Goal: Information Seeking & Learning: Learn about a topic

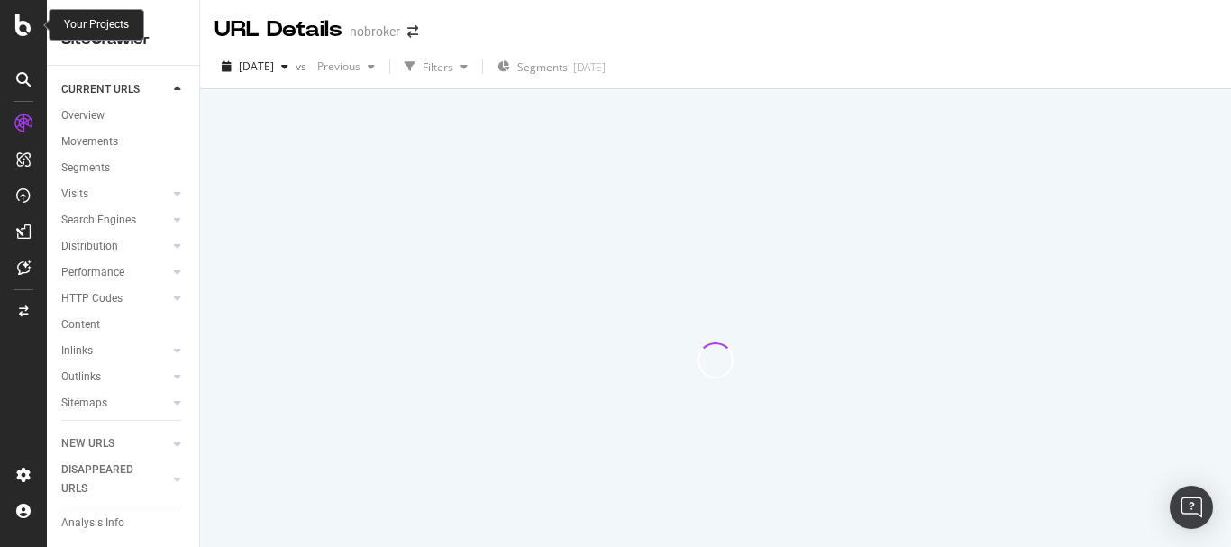
click at [21, 15] on icon at bounding box center [23, 25] width 16 height 22
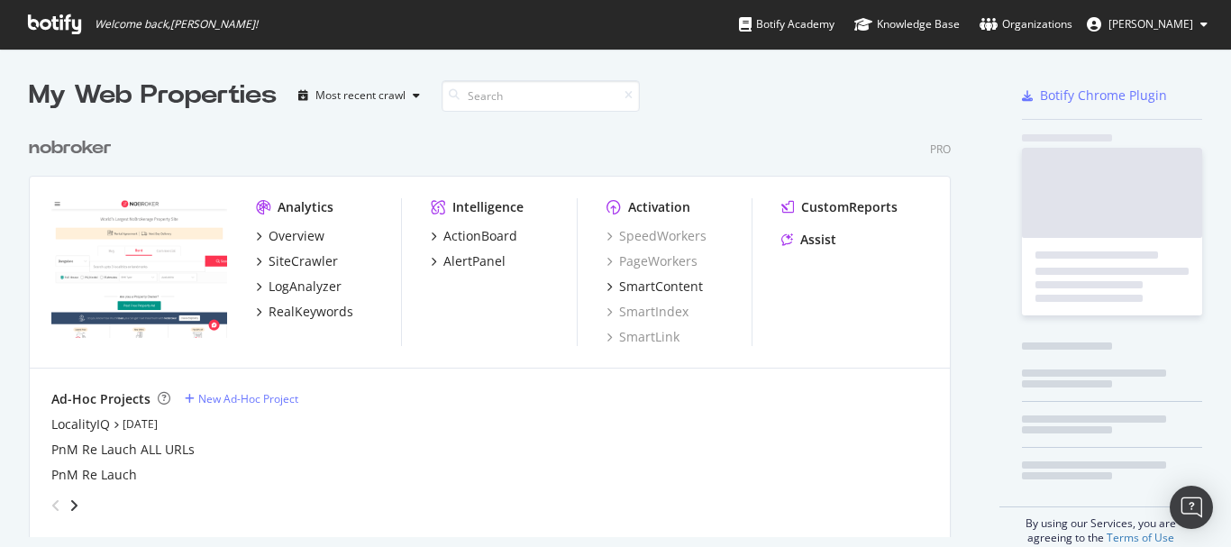
scroll to position [533, 1204]
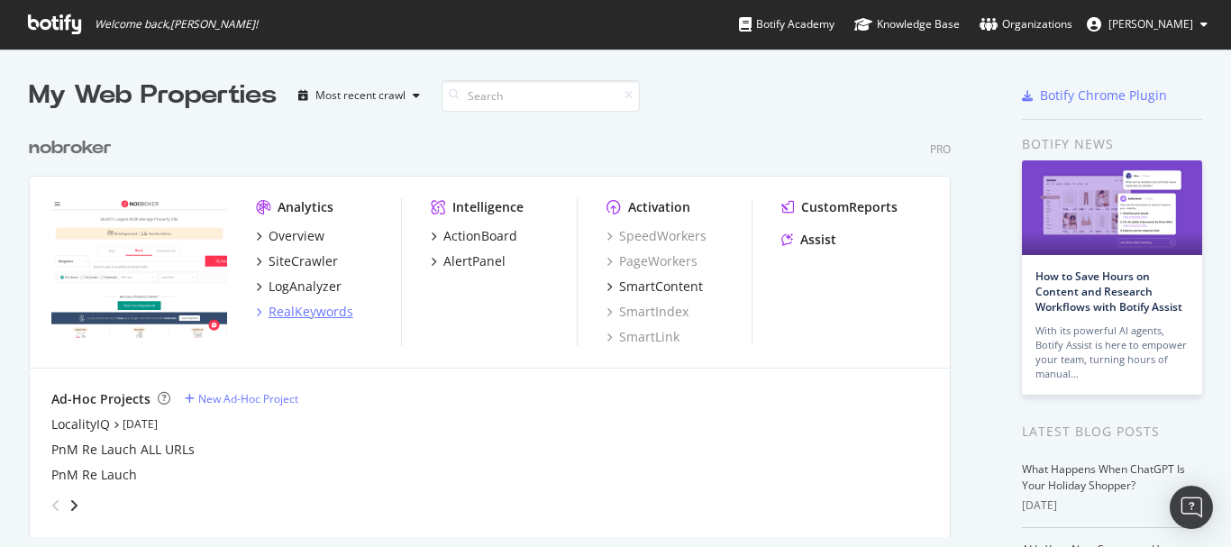
click at [311, 308] on div "RealKeywords" at bounding box center [310, 312] width 85 height 18
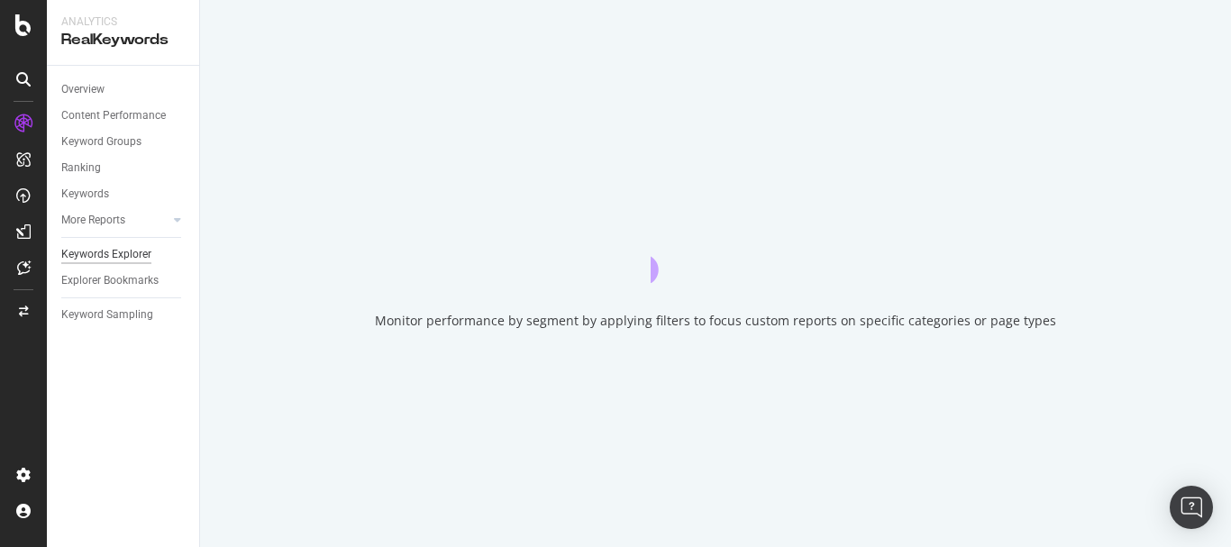
click at [113, 258] on div "Keywords Explorer" at bounding box center [106, 254] width 90 height 19
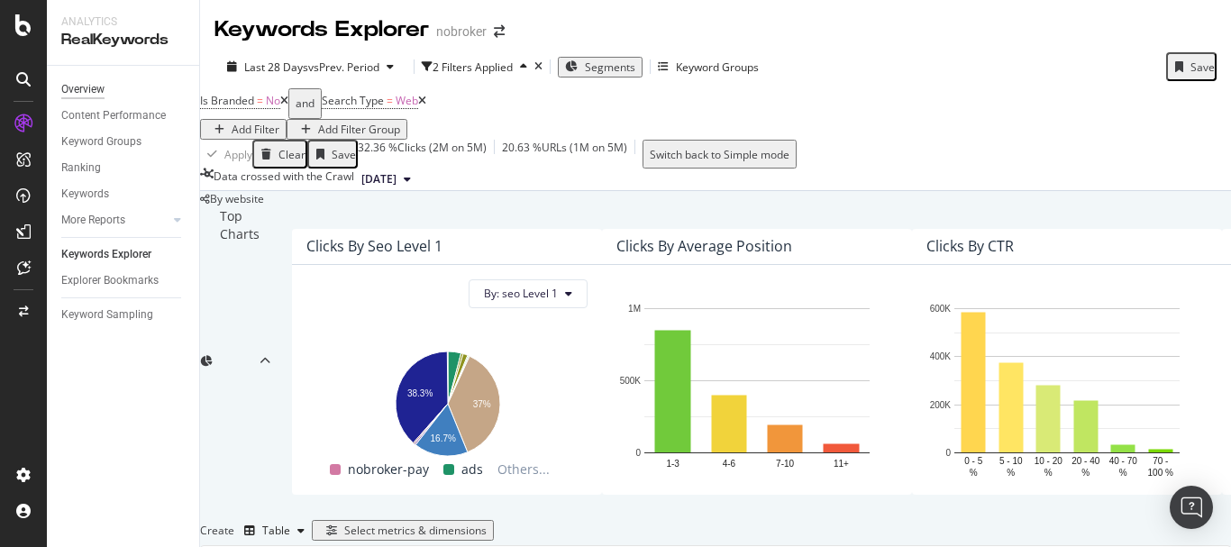
click at [100, 93] on div "Overview" at bounding box center [82, 89] width 43 height 19
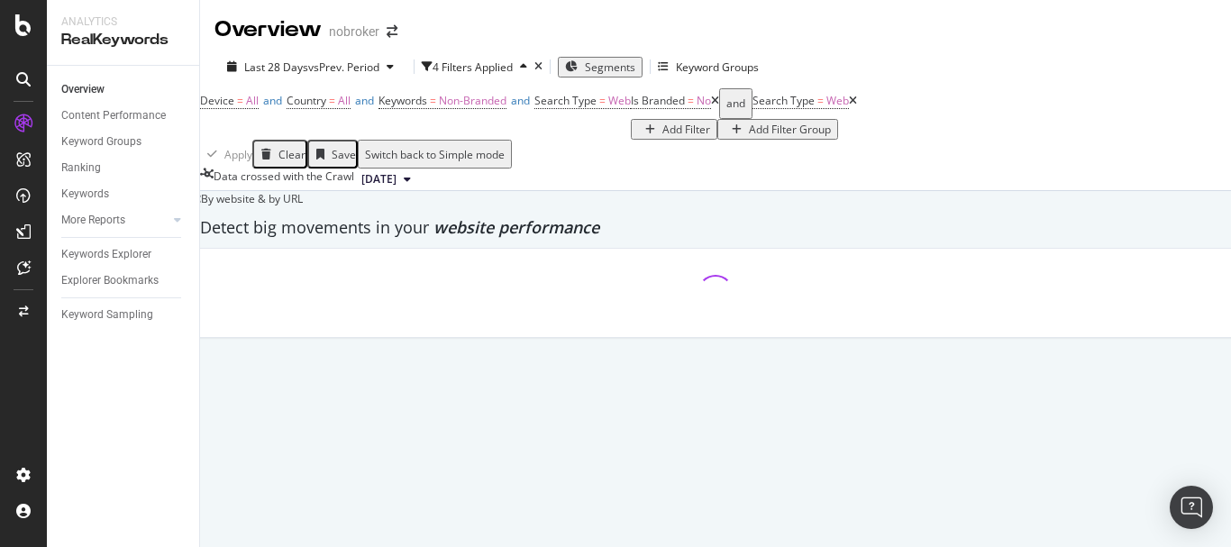
click at [711, 106] on icon at bounding box center [715, 100] width 8 height 11
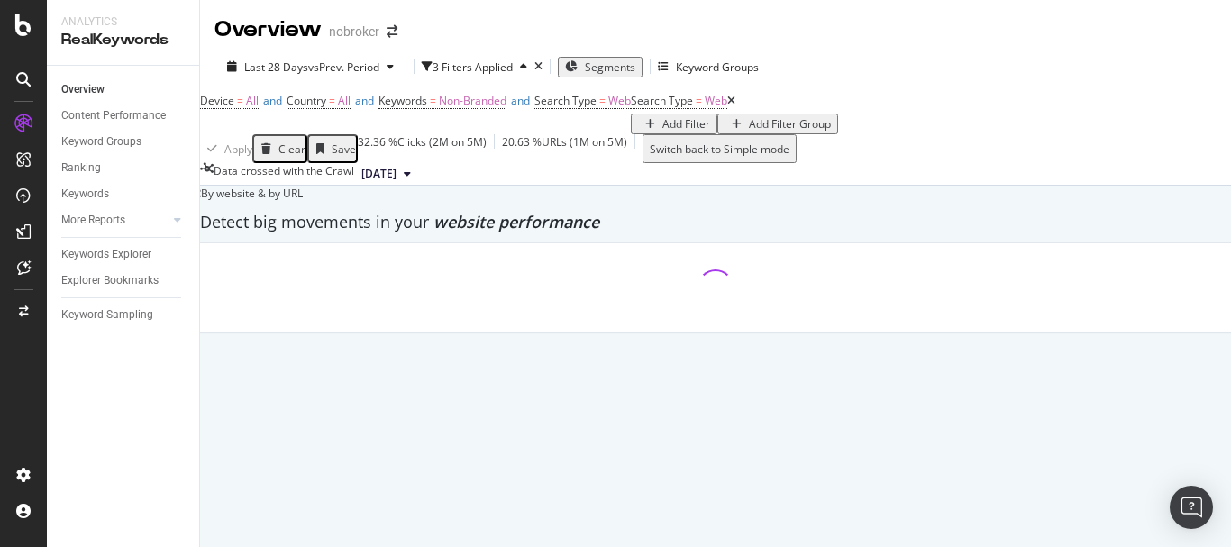
click at [727, 106] on icon at bounding box center [731, 100] width 8 height 11
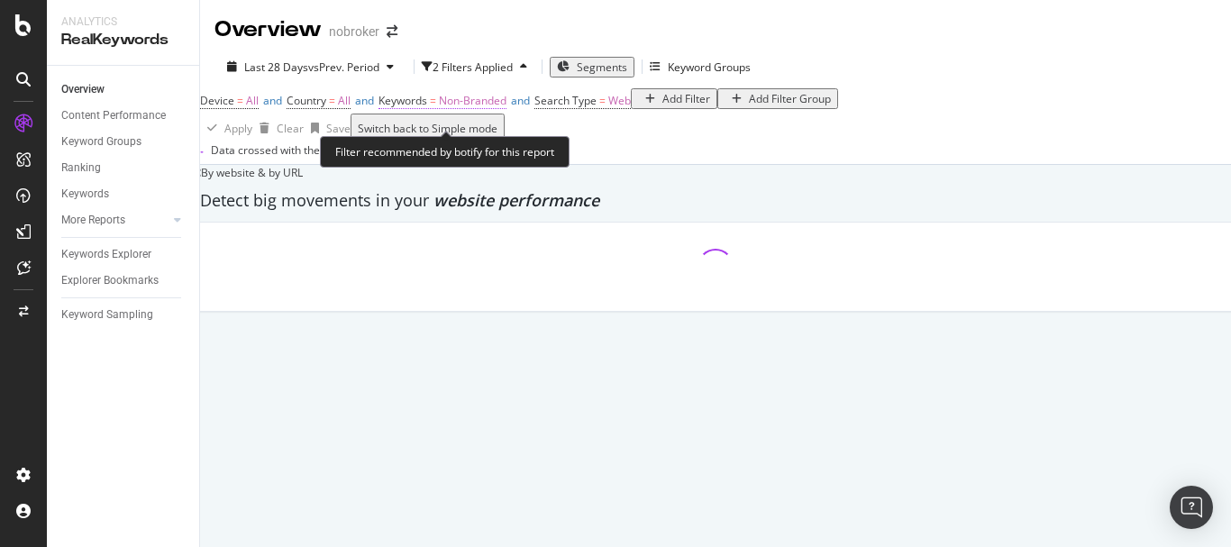
click at [492, 108] on span "Non-Branded" at bounding box center [473, 100] width 68 height 15
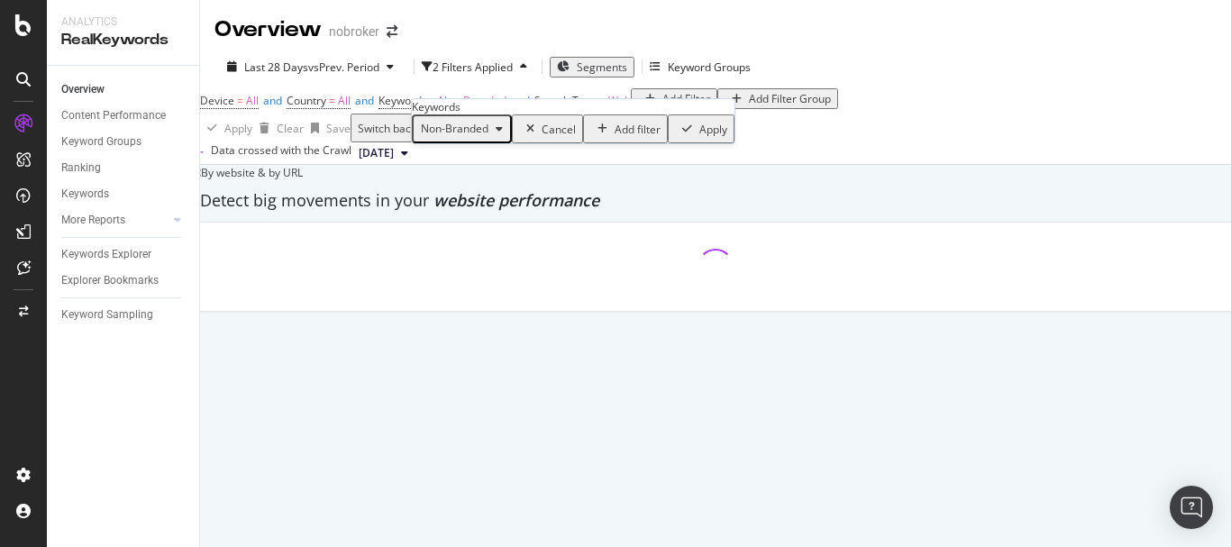
click at [478, 136] on span "Non-Branded" at bounding box center [451, 128] width 75 height 15
click at [493, 141] on div "Non-Branded" at bounding box center [462, 128] width 96 height 23
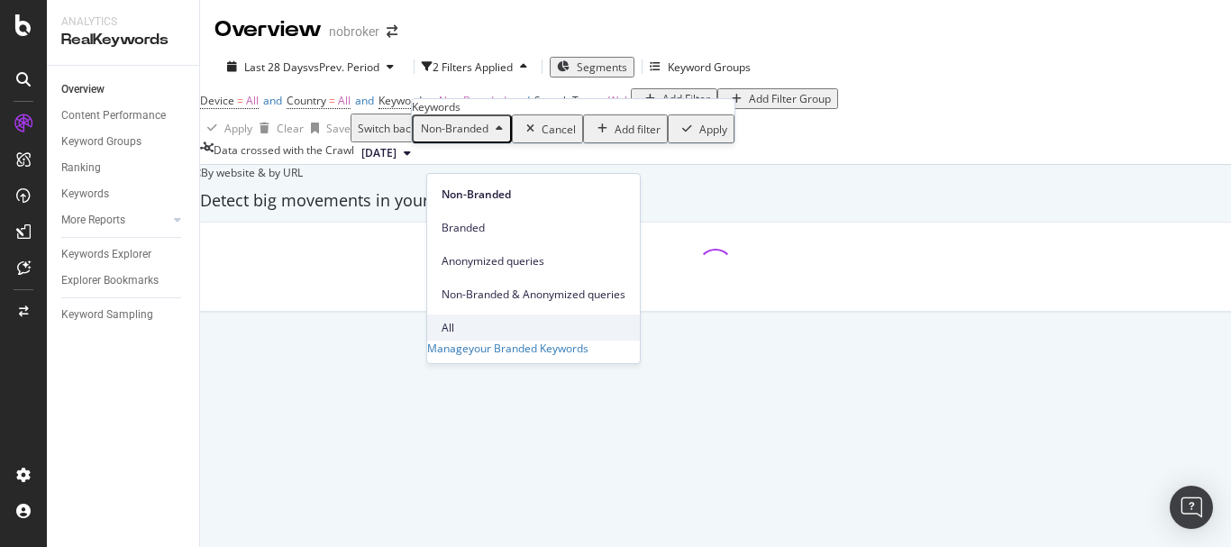
click at [464, 320] on span "All" at bounding box center [533, 328] width 184 height 16
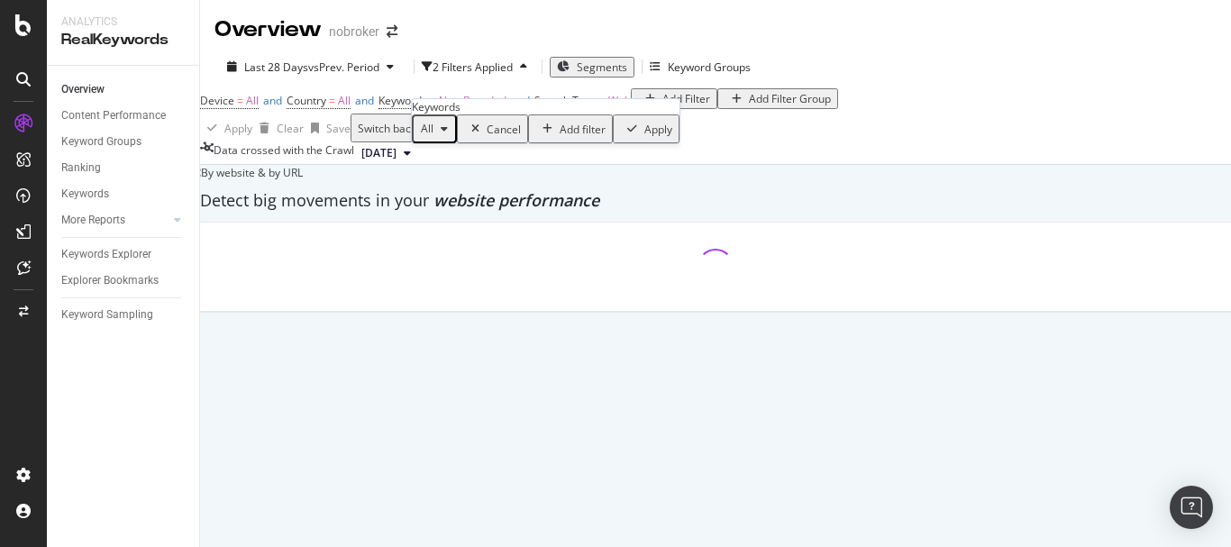
click at [644, 137] on div "Apply" at bounding box center [658, 129] width 28 height 15
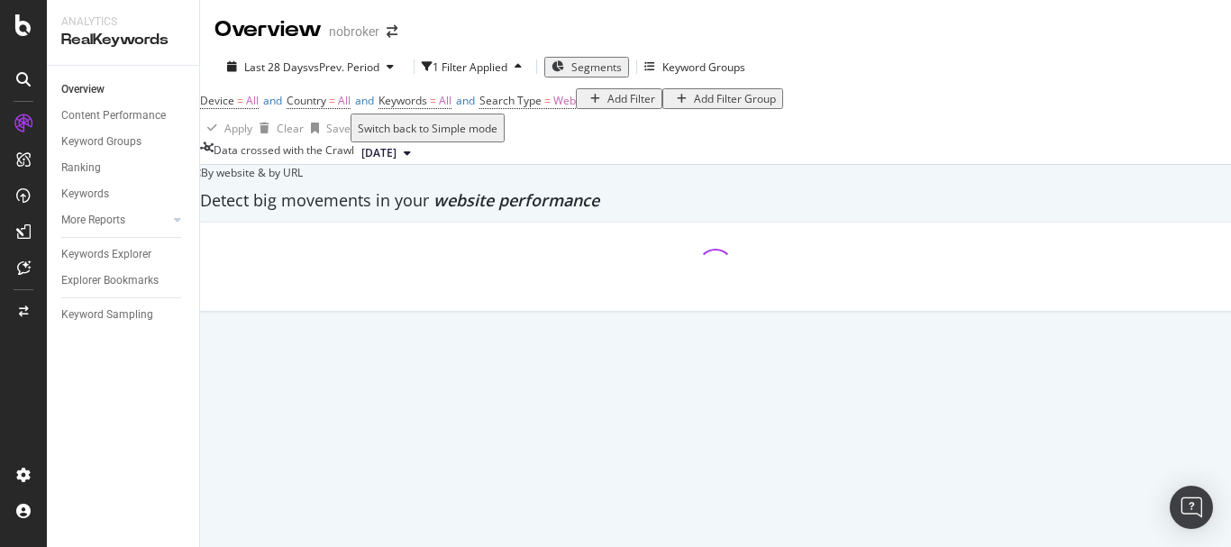
click at [597, 142] on div "Apply Clear Save Switch back to Simple mode" at bounding box center [715, 128] width 1031 height 29
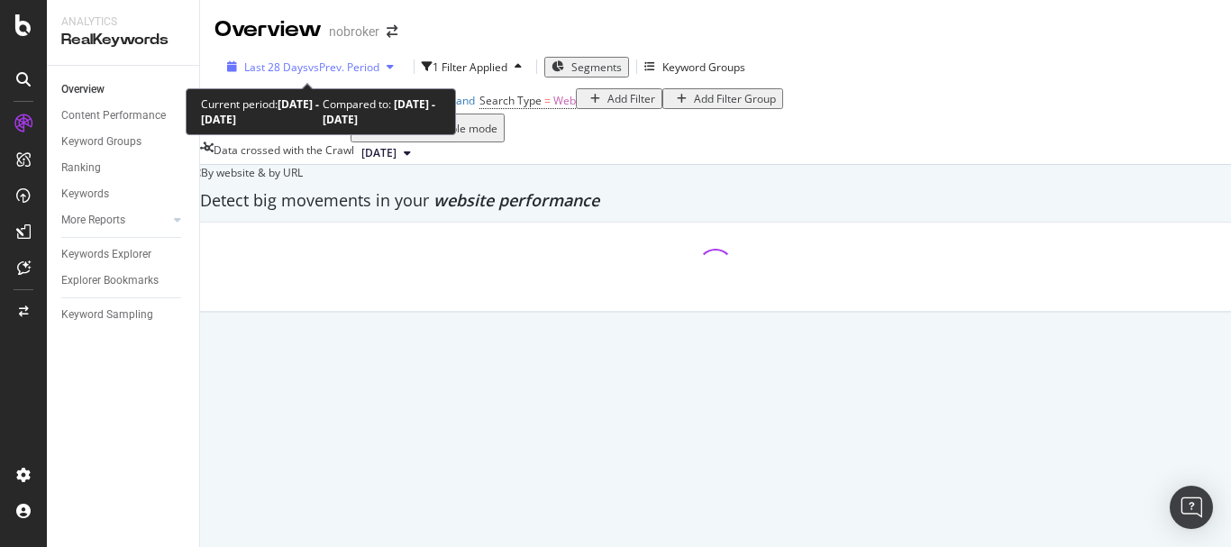
click at [300, 69] on span "Last 28 Days" at bounding box center [276, 66] width 64 height 15
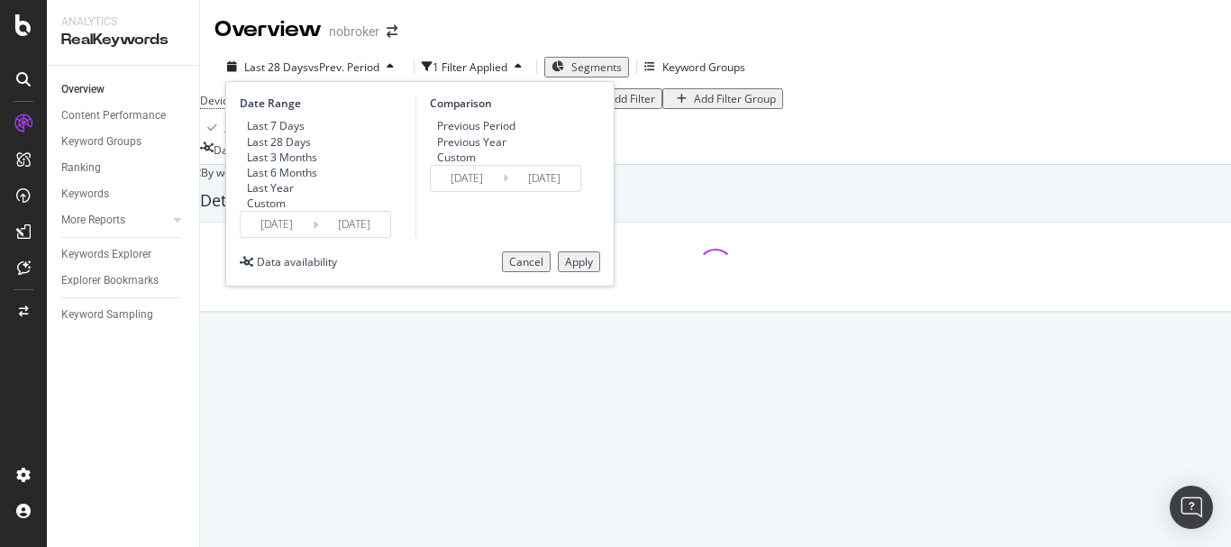
click at [272, 237] on input "[DATE]" at bounding box center [277, 224] width 72 height 25
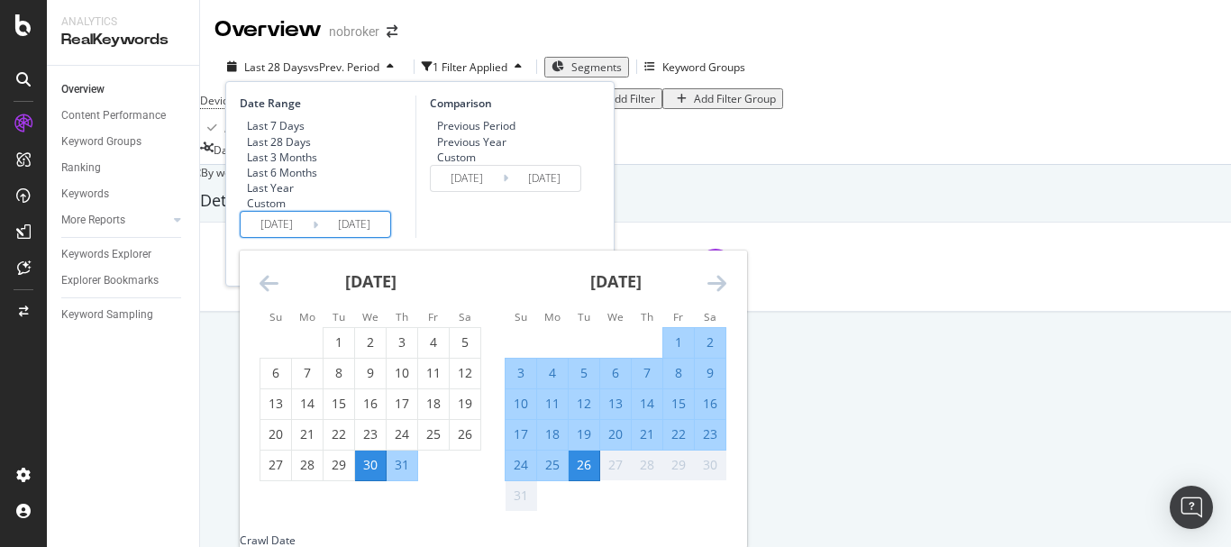
click at [668, 351] on div "1" at bounding box center [678, 342] width 31 height 18
type input "[DATE]"
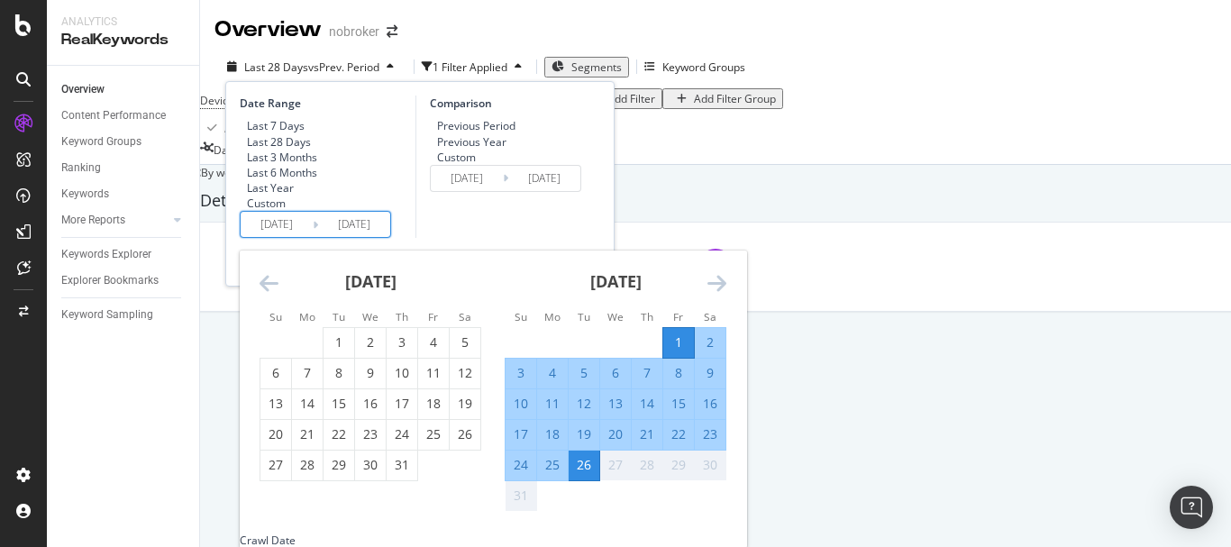
click at [760, 114] on div "Device = All and Country = All and Keywords = All and Search Type = Web Add Fil…" at bounding box center [715, 100] width 1031 height 25
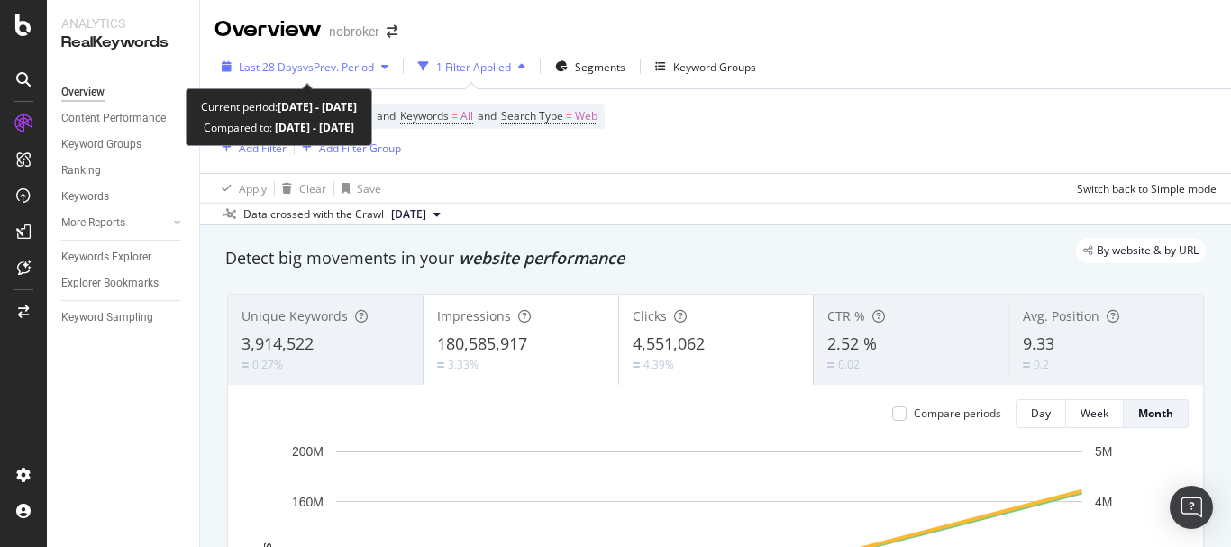
click at [311, 59] on span "vs Prev. Period" at bounding box center [338, 66] width 71 height 15
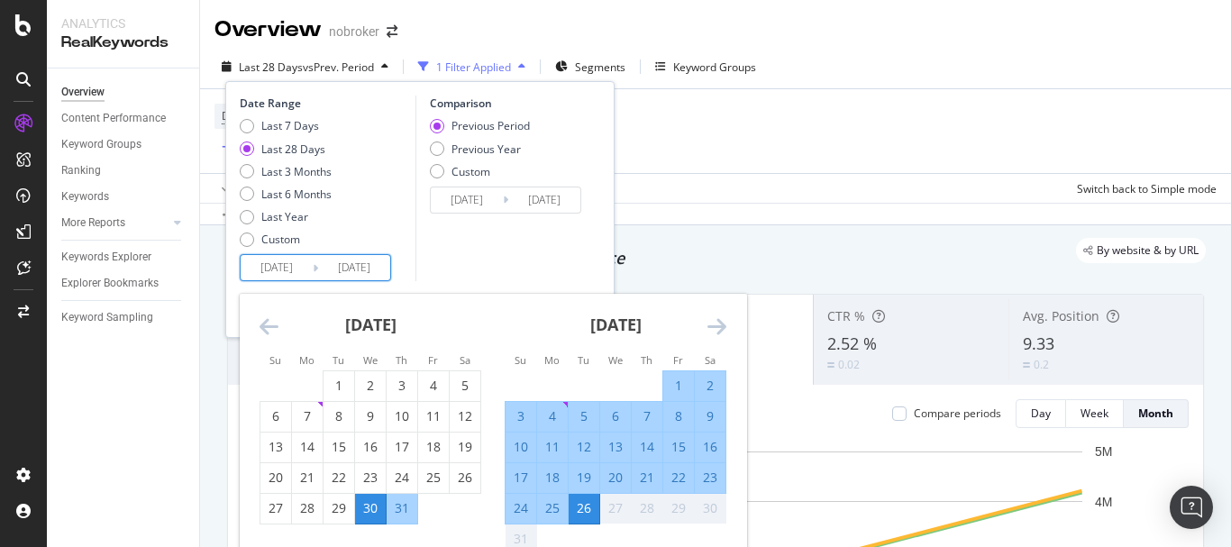
click at [262, 265] on input "[DATE]" at bounding box center [277, 267] width 72 height 25
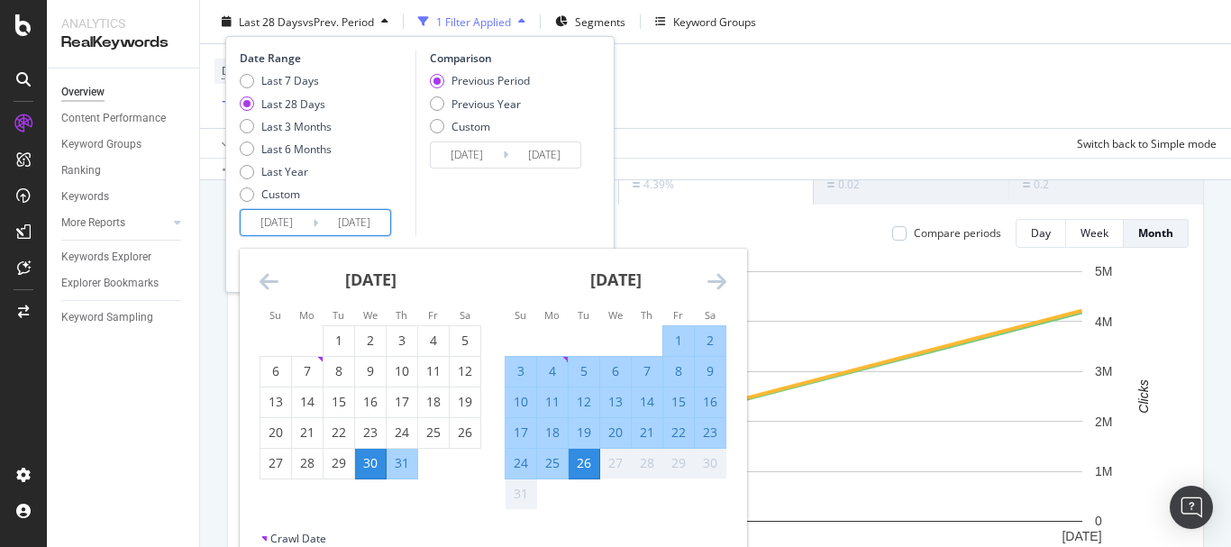
click at [675, 337] on div "1" at bounding box center [678, 341] width 31 height 18
type input "[DATE]"
click at [578, 459] on div "26" at bounding box center [583, 463] width 31 height 18
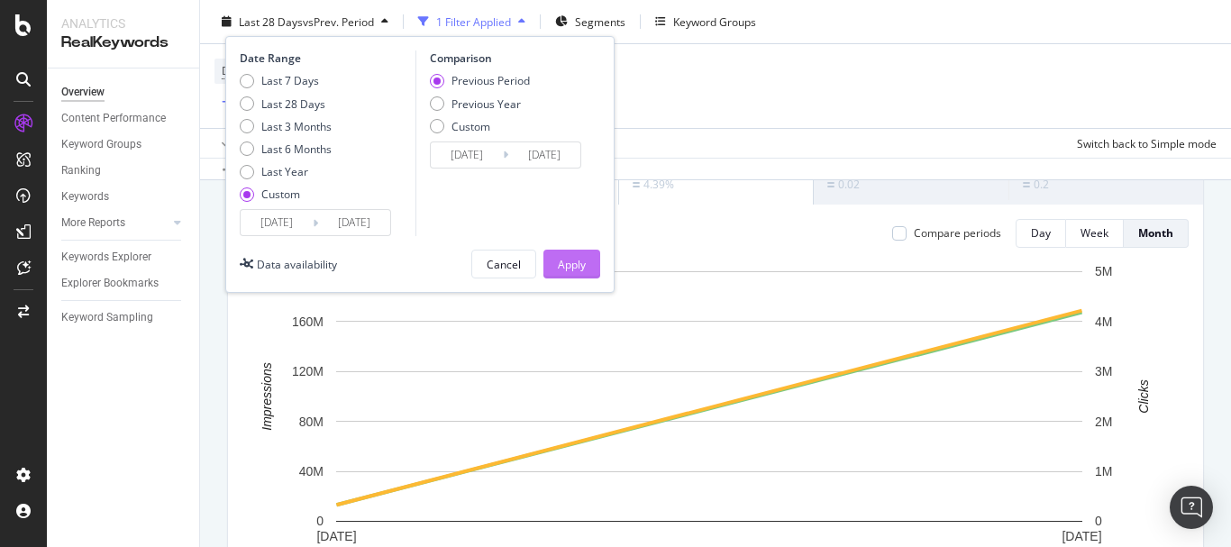
click at [556, 268] on button "Apply" at bounding box center [571, 264] width 57 height 29
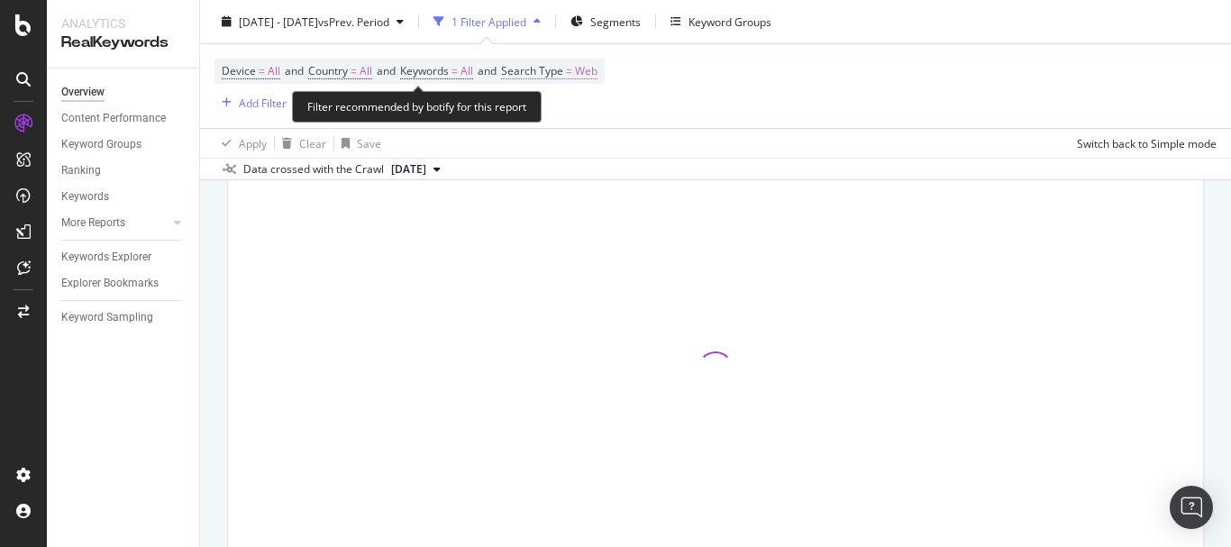
click at [597, 72] on span "Web" at bounding box center [586, 71] width 23 height 25
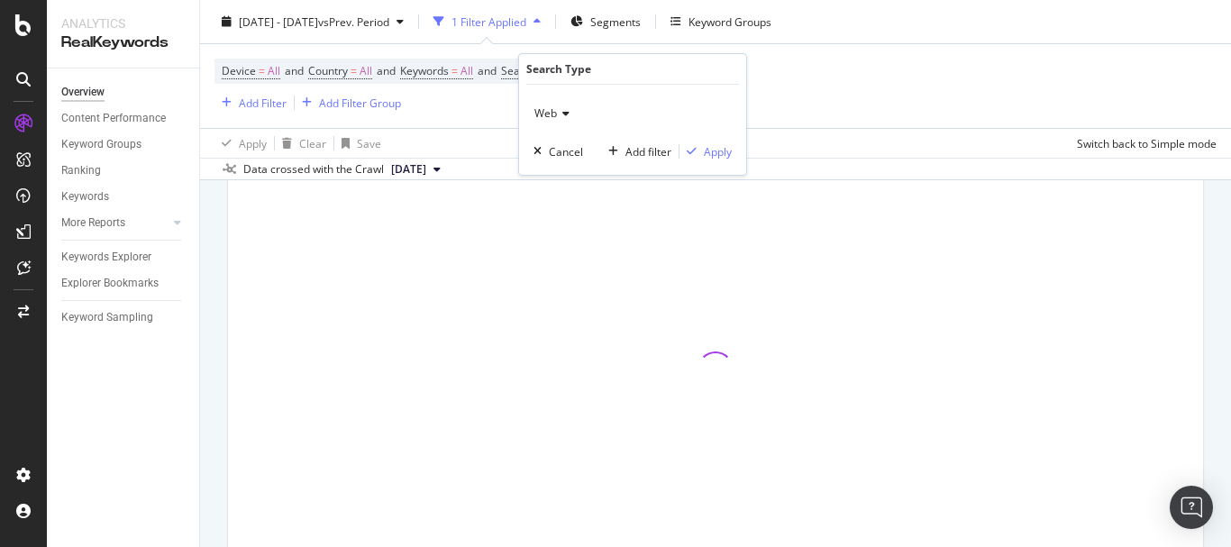
click at [559, 106] on div "Web" at bounding box center [632, 113] width 198 height 29
click at [552, 154] on span "All" at bounding box center [548, 150] width 13 height 15
click at [719, 155] on div "Apply" at bounding box center [718, 151] width 28 height 15
click at [640, 23] on span "Segments" at bounding box center [615, 21] width 50 height 15
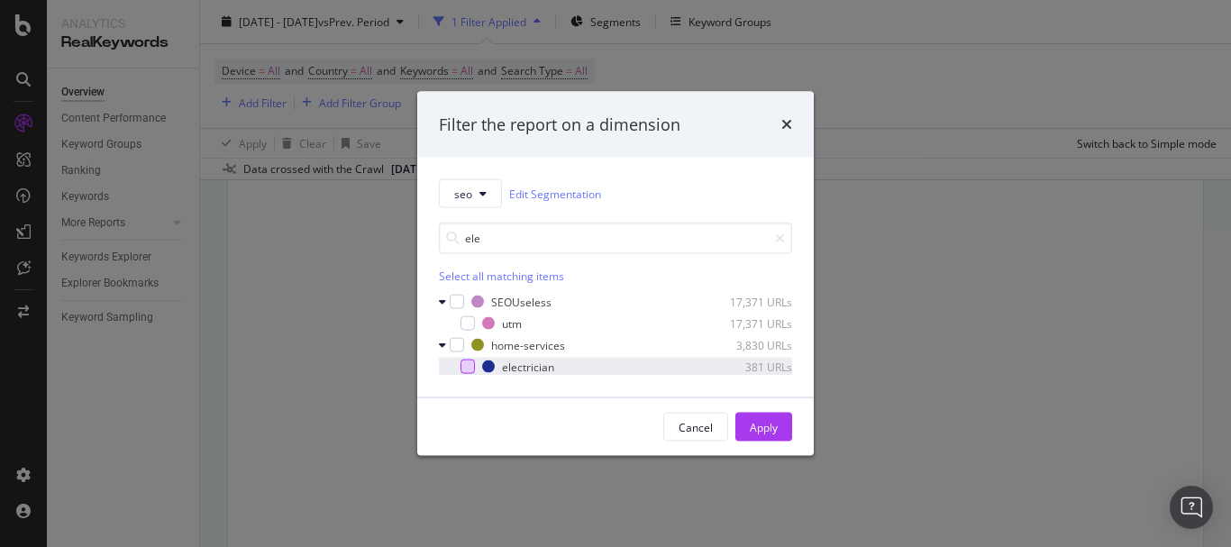
type input "ele"
click at [472, 360] on div "modal" at bounding box center [467, 366] width 14 height 14
click at [750, 418] on div "Apply" at bounding box center [764, 427] width 28 height 27
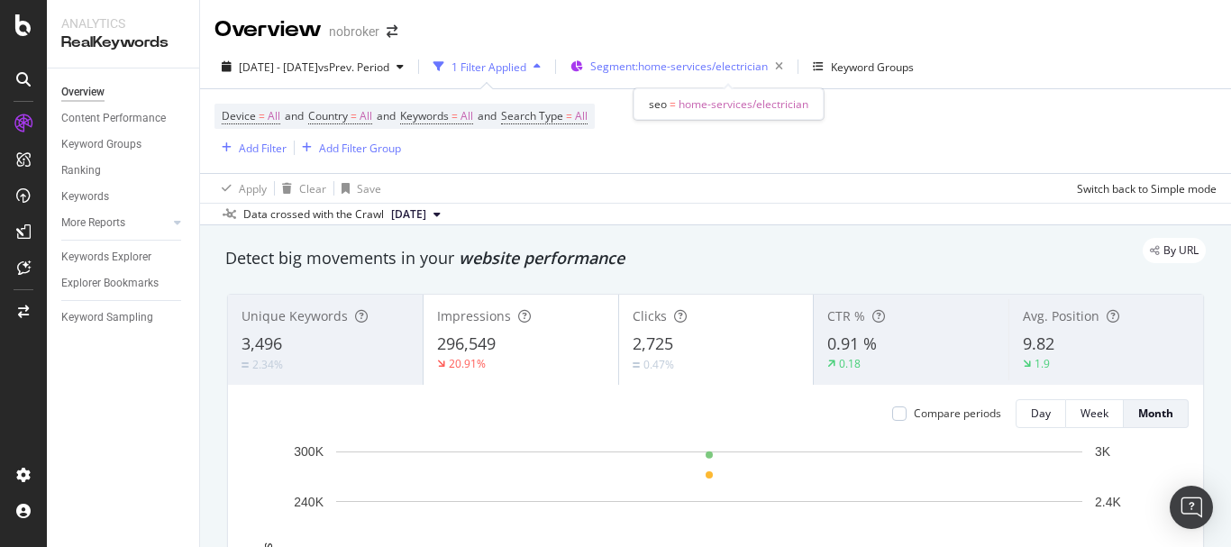
click at [751, 53] on div "Segment: home-services/electrician" at bounding box center [680, 66] width 220 height 27
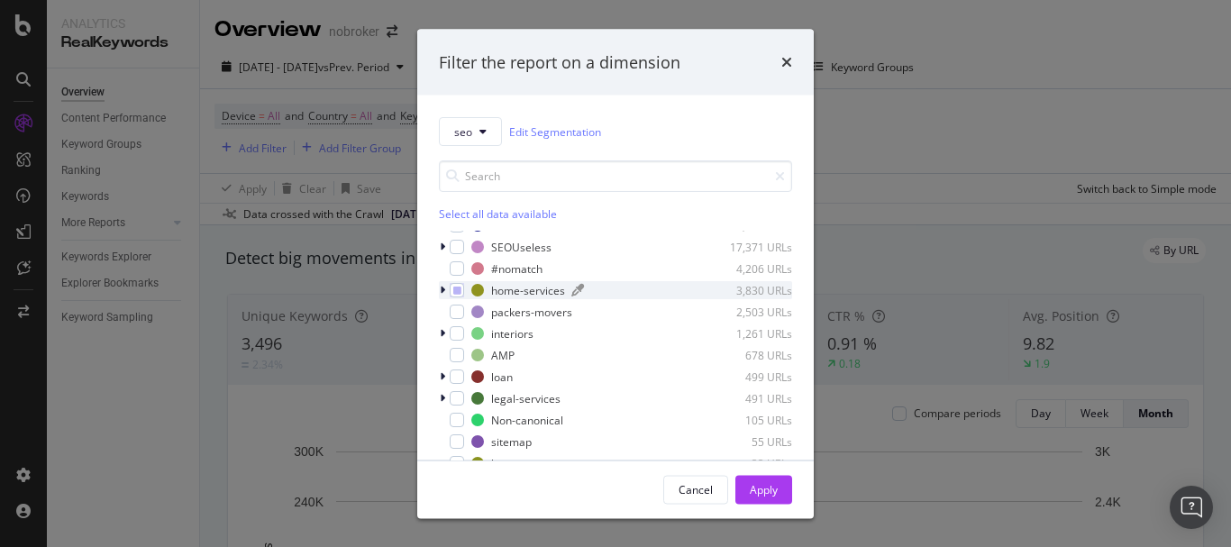
drag, startPoint x: 441, startPoint y: 292, endPoint x: 486, endPoint y: 291, distance: 45.1
click at [440, 292] on icon "modal" at bounding box center [442, 290] width 5 height 11
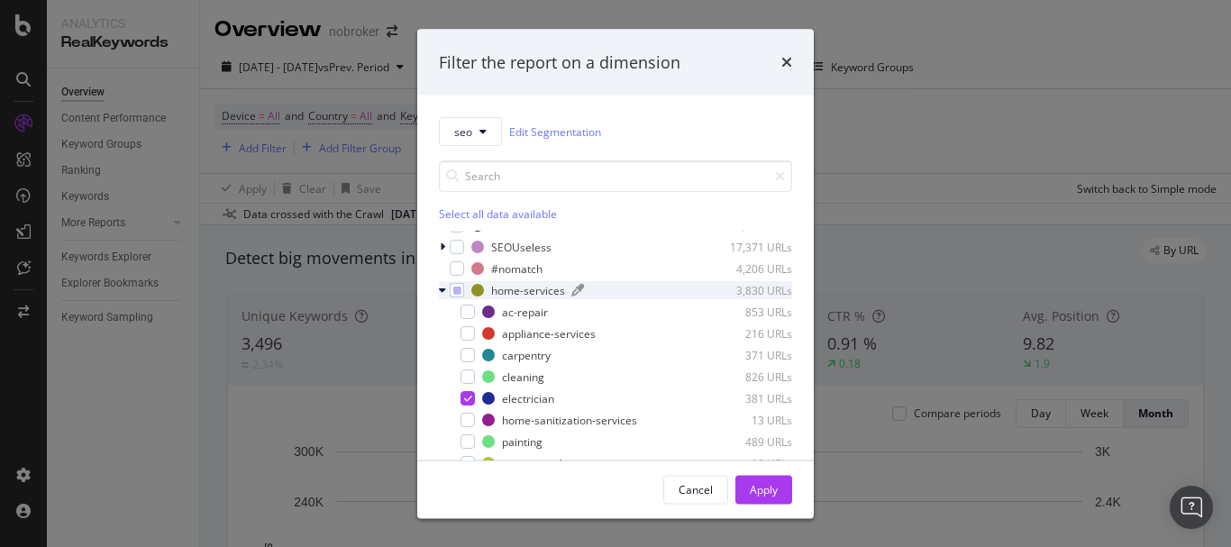
scroll to position [169, 0]
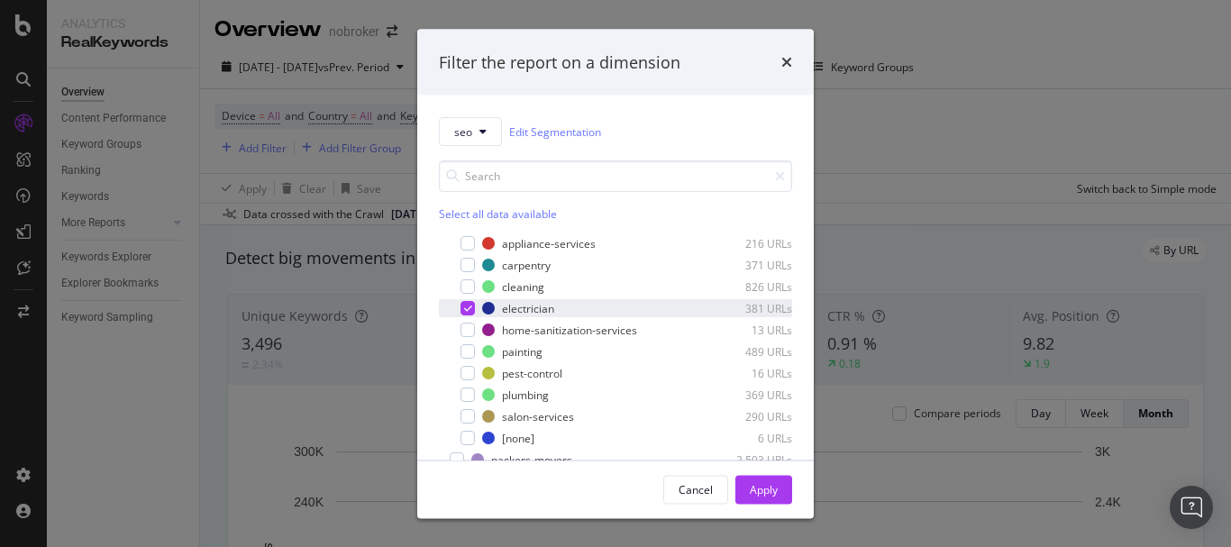
click at [468, 310] on icon "modal" at bounding box center [468, 308] width 8 height 9
click at [461, 266] on div "modal" at bounding box center [467, 265] width 14 height 14
click at [779, 495] on button "Apply" at bounding box center [763, 489] width 57 height 29
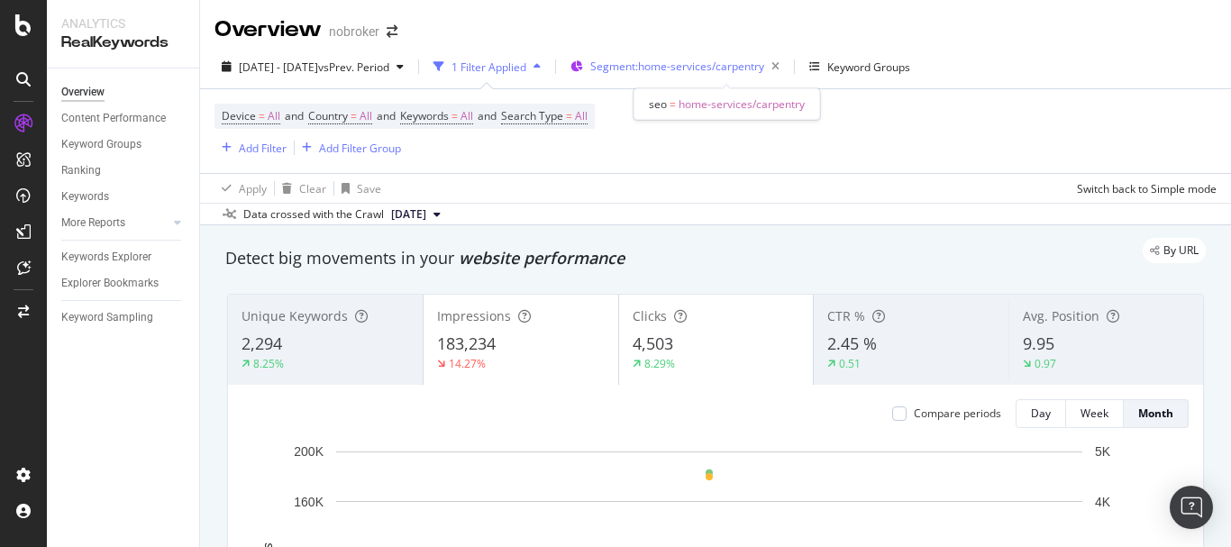
click at [757, 63] on span "Segment: home-services/carpentry" at bounding box center [677, 66] width 174 height 15
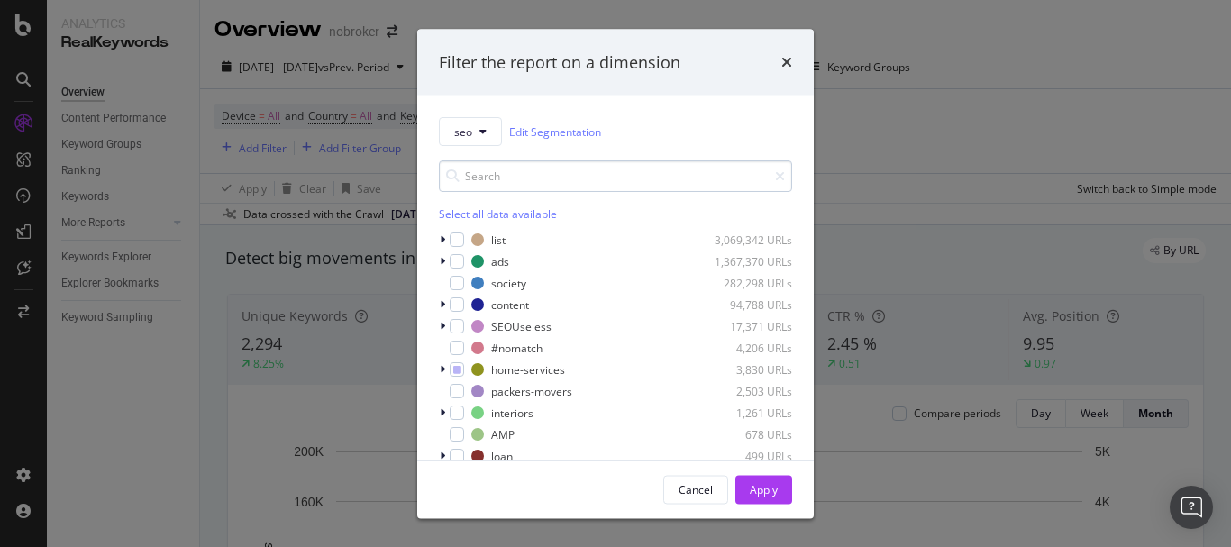
click at [596, 179] on input "modal" at bounding box center [615, 176] width 353 height 32
click at [446, 372] on div "modal" at bounding box center [444, 369] width 11 height 18
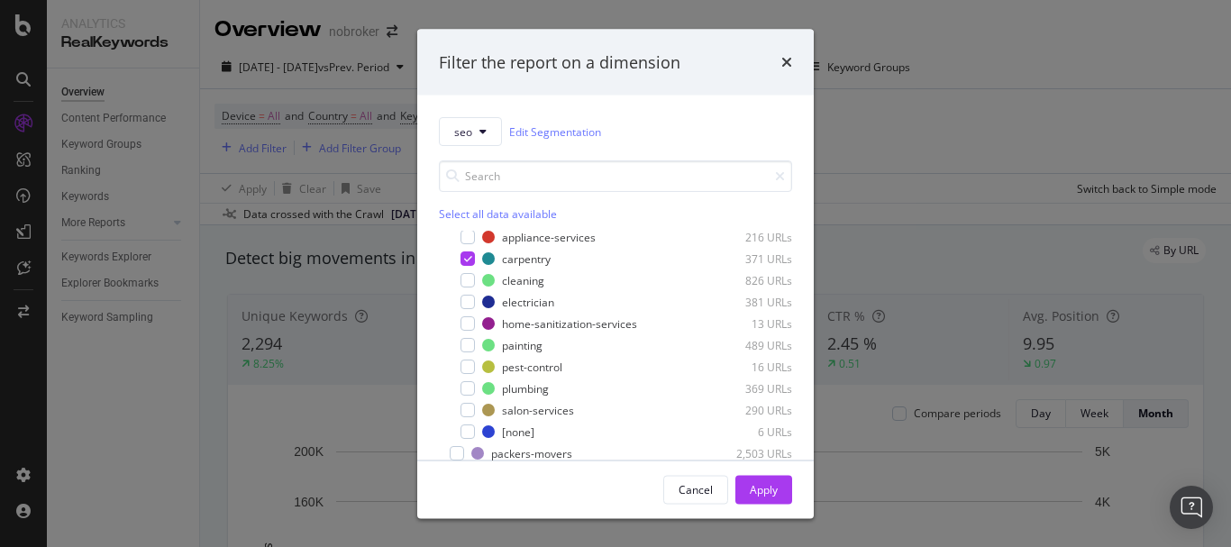
scroll to position [180, 0]
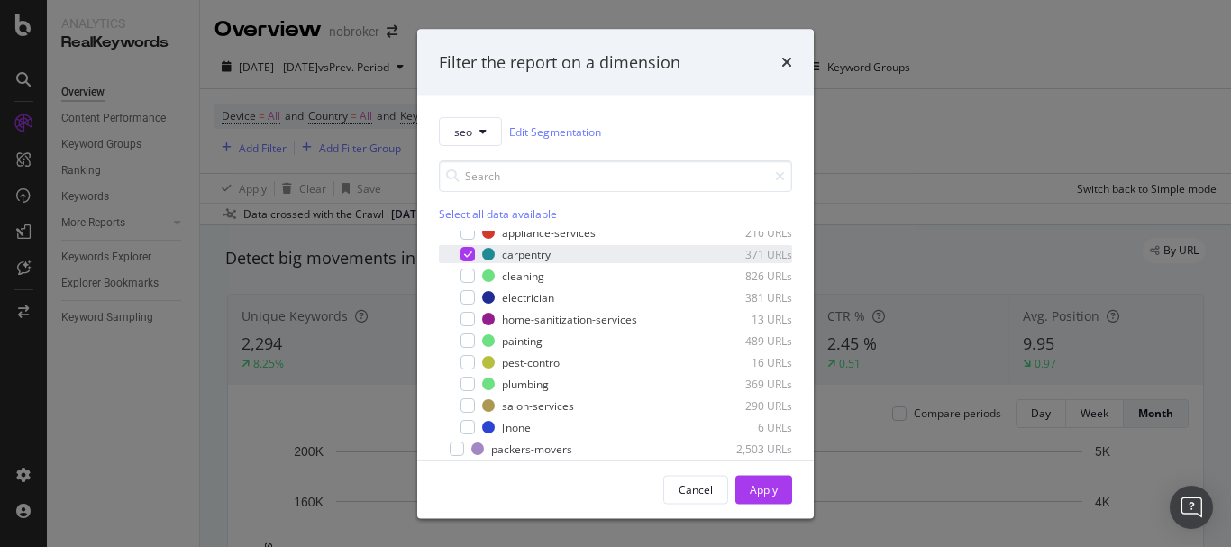
click at [460, 250] on div "modal" at bounding box center [467, 254] width 14 height 14
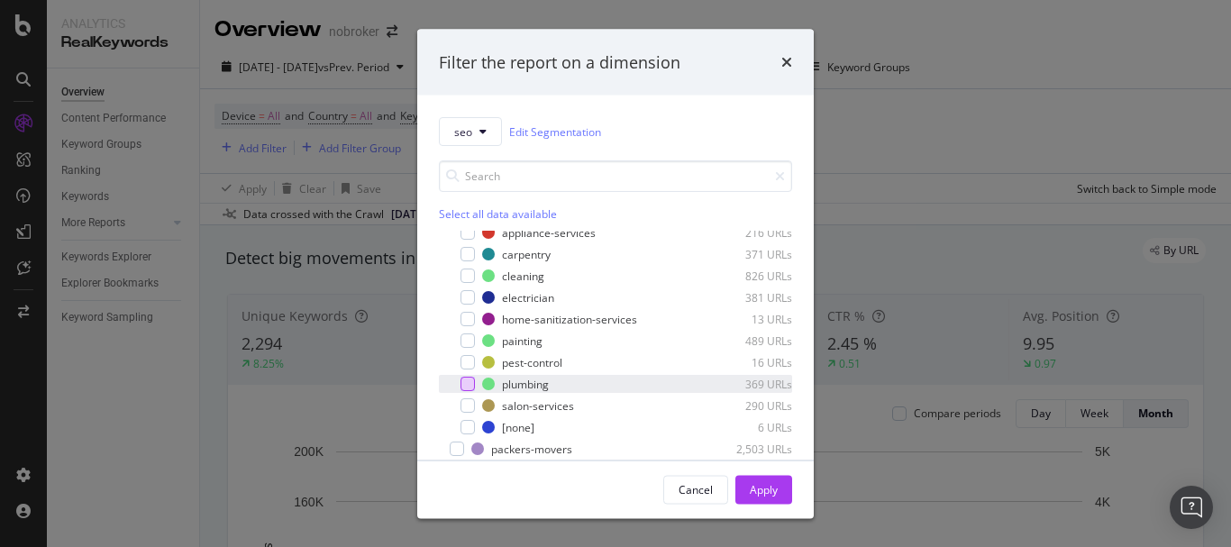
click at [474, 379] on div "modal" at bounding box center [467, 384] width 14 height 14
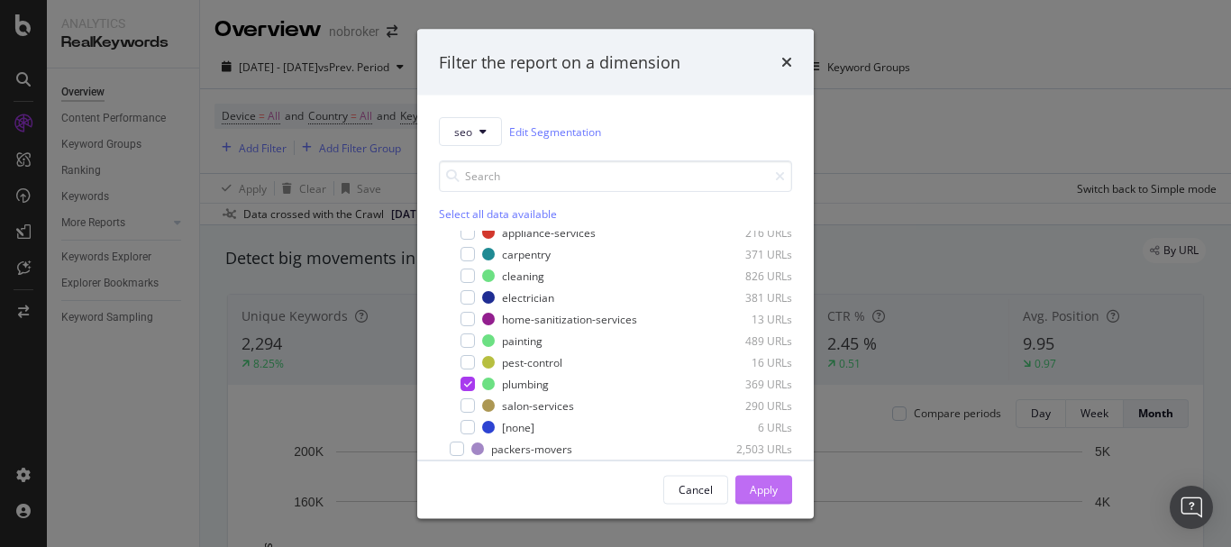
click at [759, 482] on div "Apply" at bounding box center [764, 488] width 28 height 15
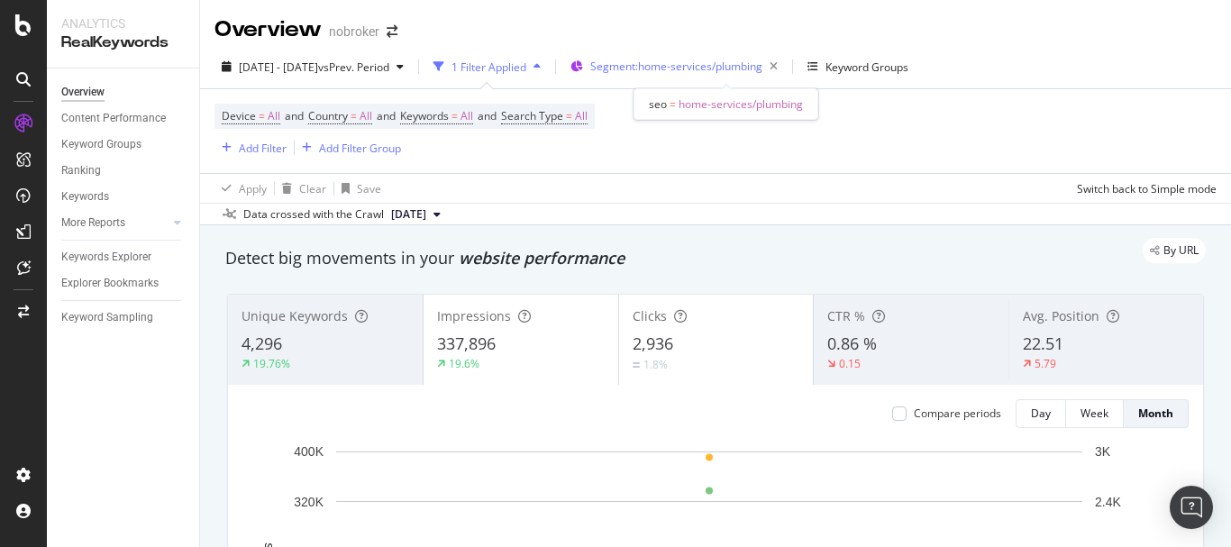
click at [719, 65] on span "Segment: home-services/plumbing" at bounding box center [676, 66] width 172 height 15
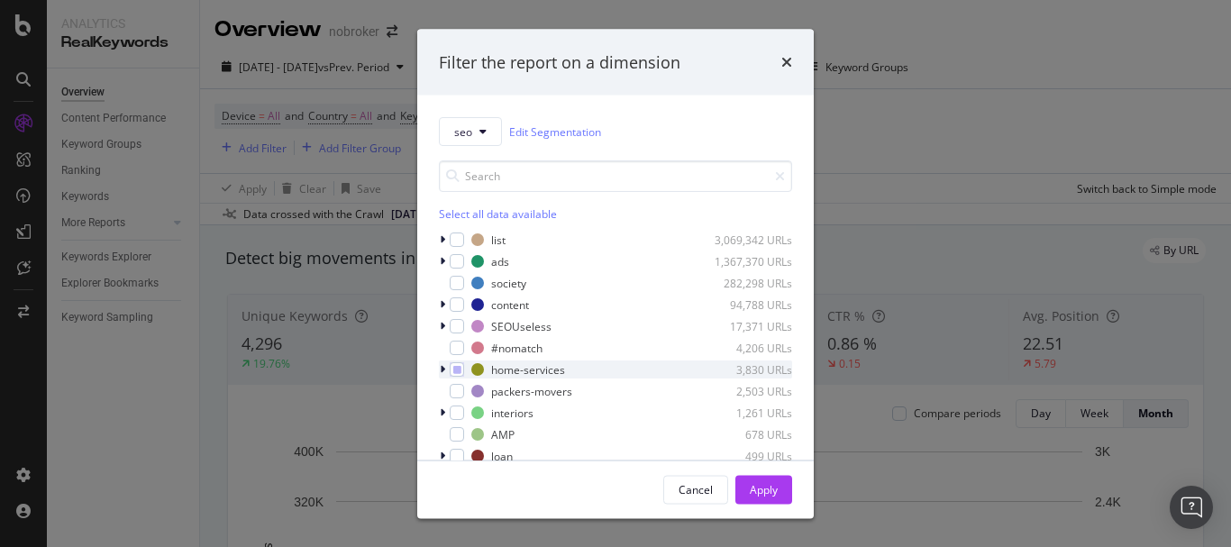
click at [443, 374] on icon "modal" at bounding box center [442, 369] width 5 height 11
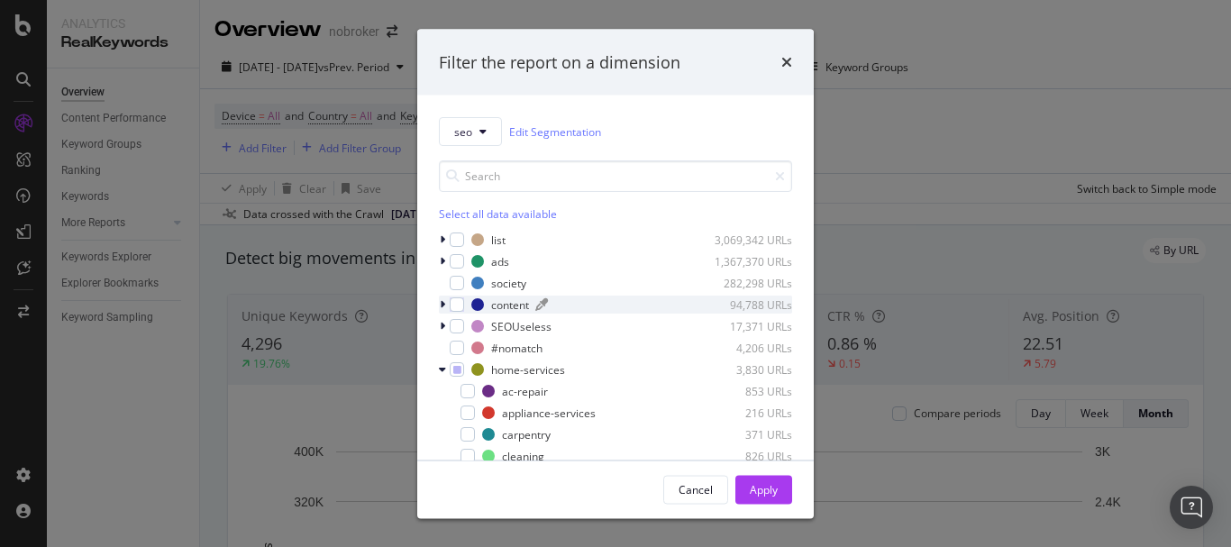
scroll to position [180, 0]
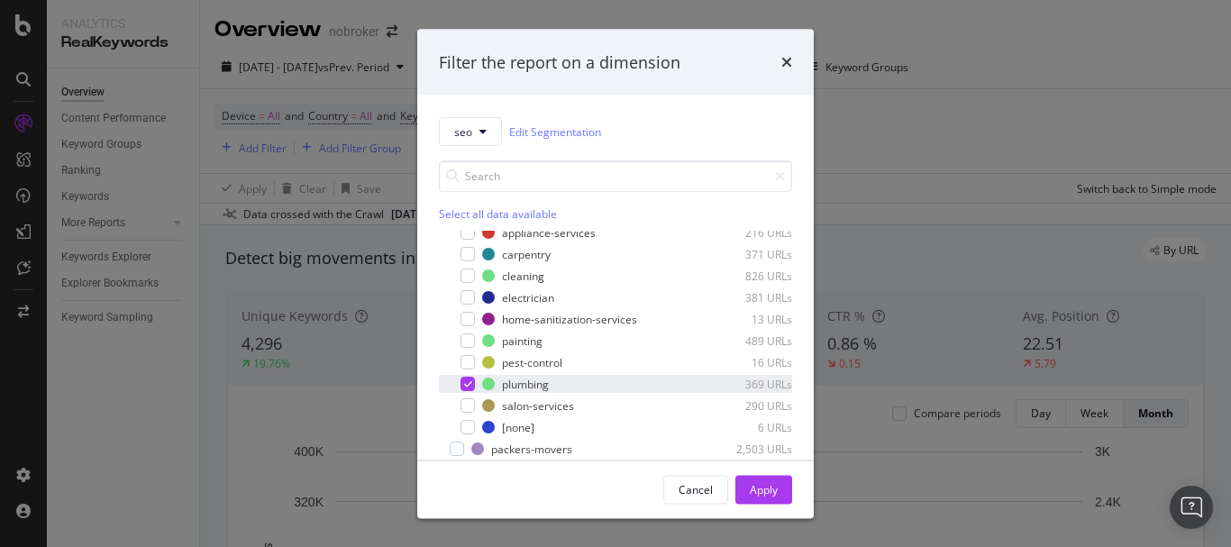
click at [467, 380] on icon "modal" at bounding box center [468, 383] width 8 height 9
click at [478, 176] on input "modal" at bounding box center [615, 176] width 353 height 32
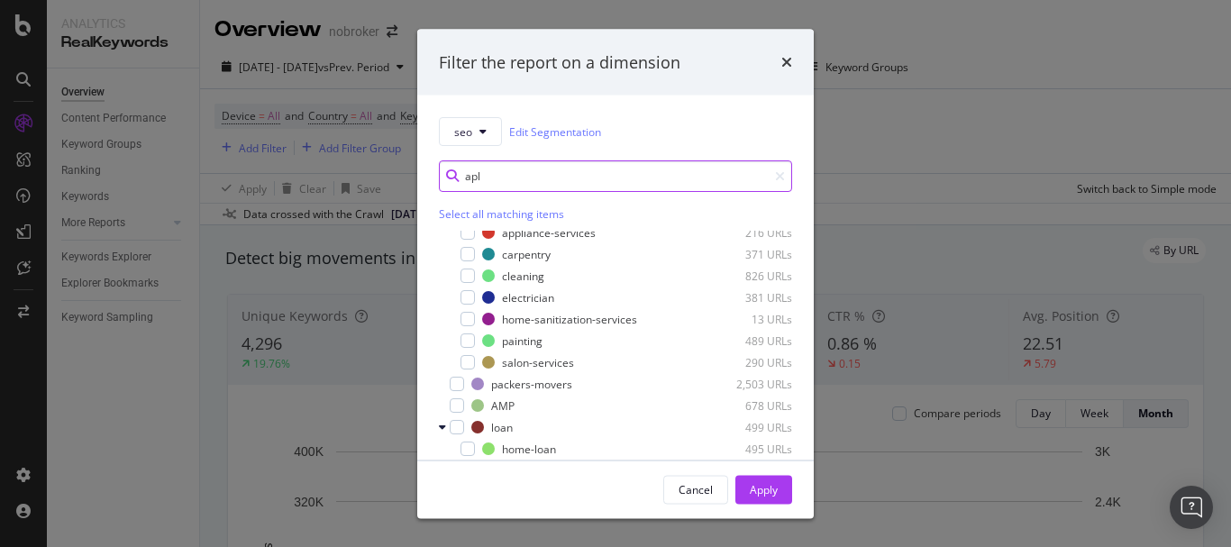
scroll to position [0, 0]
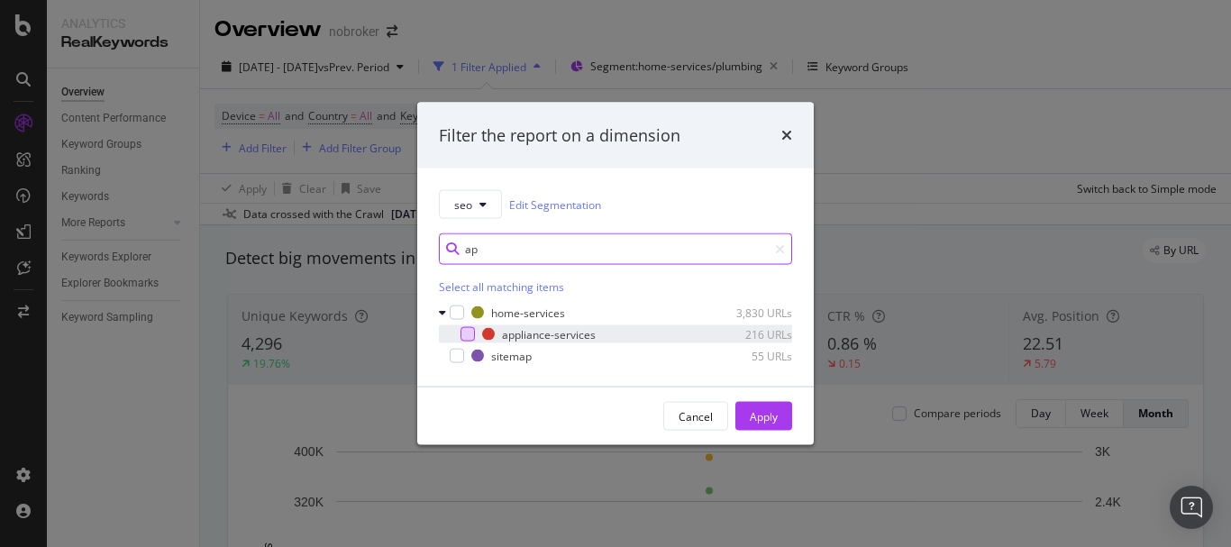
type input "ap"
click at [467, 337] on div "modal" at bounding box center [467, 334] width 14 height 14
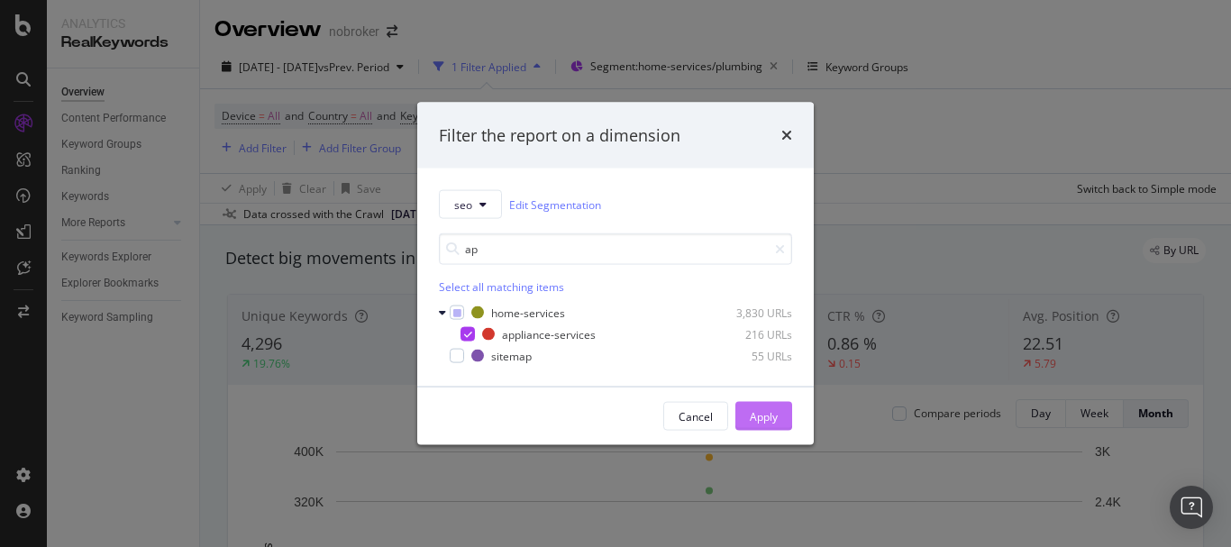
click at [756, 405] on div "Apply" at bounding box center [764, 416] width 28 height 27
